Goal: Task Accomplishment & Management: Manage account settings

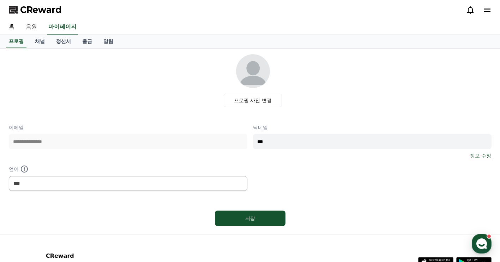
select select "**********"
click at [58, 37] on link "정산서" at bounding box center [63, 41] width 26 height 13
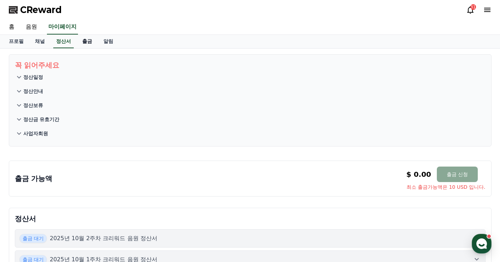
click at [93, 42] on link "출금" at bounding box center [87, 41] width 21 height 13
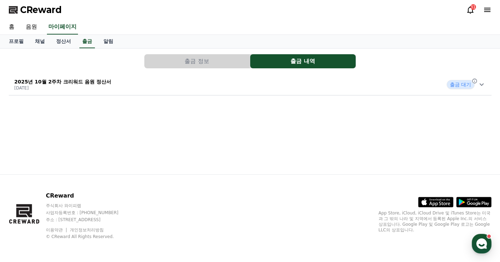
click at [95, 79] on p "2025년 10월 2주차 크리워드 음원 정산서" at bounding box center [62, 81] width 97 height 7
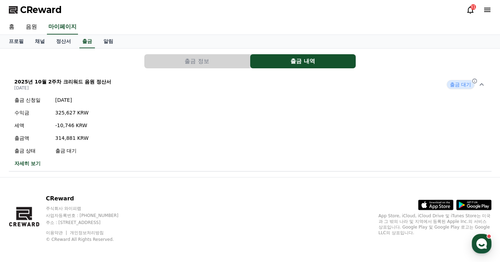
drag, startPoint x: 58, startPoint y: 137, endPoint x: 104, endPoint y: 140, distance: 45.9
click at [104, 140] on div "출금 신청일 [DATE] 수익금 325,627 KRW 세액 -10,746 KRW 출금액 314,881 KRW 출금 상태 출금 대기 자세히 보기" at bounding box center [250, 132] width 482 height 76
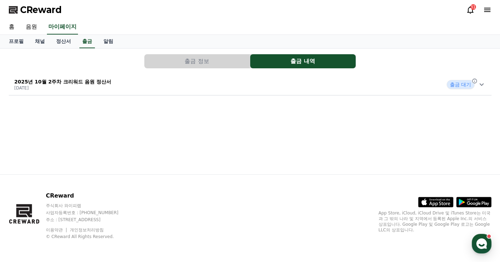
click at [109, 82] on div "2025년 10월 2주차 크리워드 음원 정산서 [DATE] 출금 대기" at bounding box center [250, 84] width 482 height 18
